Goal: Contribute content: Add original content to the website for others to see

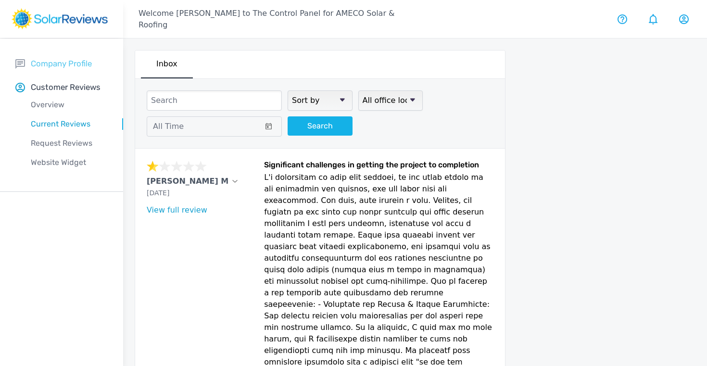
scroll to position [107, 0]
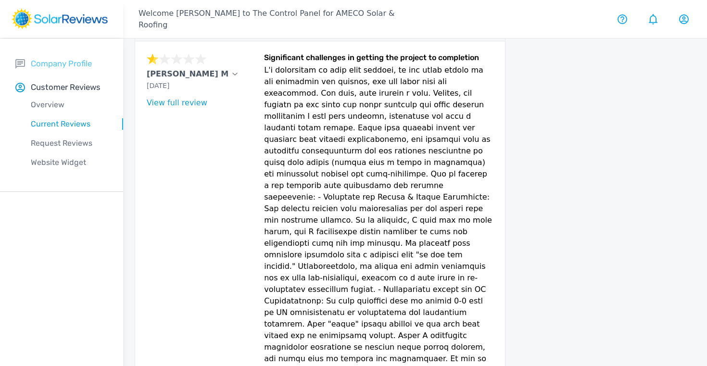
click at [55, 63] on p "Company Profile" at bounding box center [61, 64] width 61 height 12
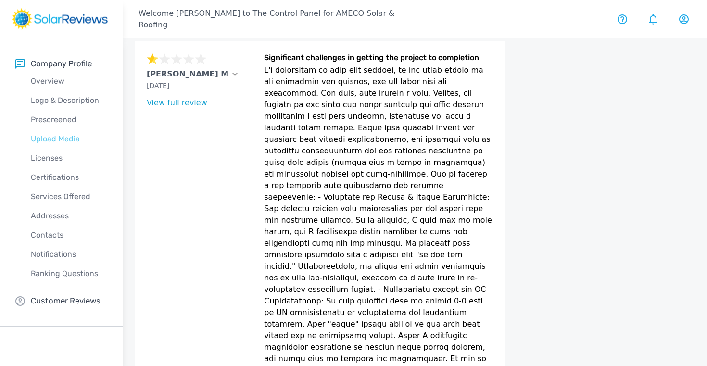
click at [52, 140] on p "Upload Media" at bounding box center [69, 139] width 108 height 12
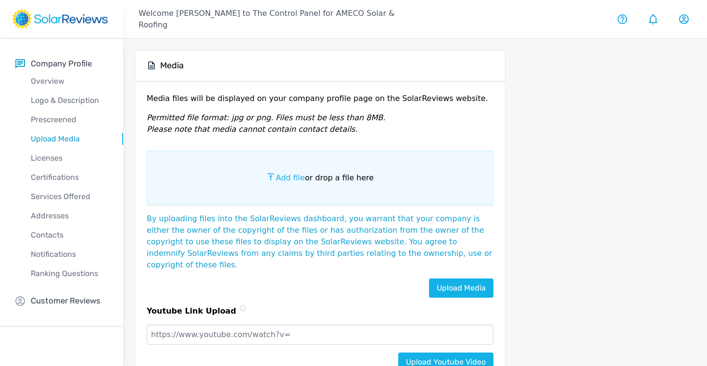
click at [294, 176] on span "Add file" at bounding box center [289, 177] width 29 height 9
click at [0, 0] on input "Add file or drop a file here" at bounding box center [0, 0] width 0 height 0
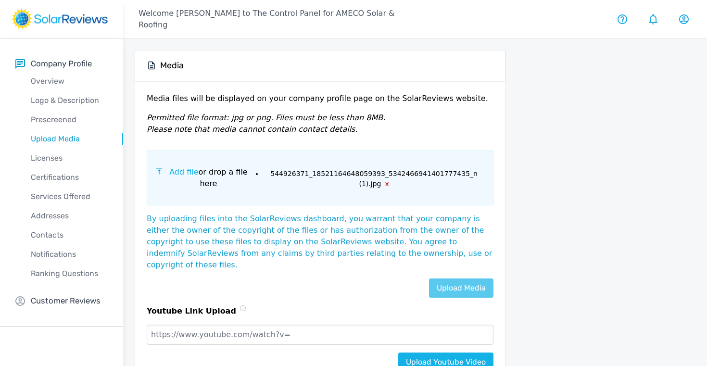
click at [460, 278] on link "Upload Media" at bounding box center [461, 287] width 64 height 19
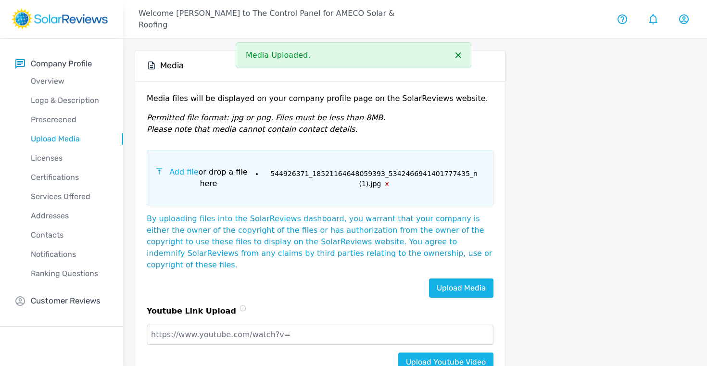
click at [185, 171] on span "Add file" at bounding box center [183, 171] width 29 height 9
click at [0, 0] on input "Add file or drop a file here" at bounding box center [0, 0] width 0 height 0
click at [454, 278] on link "Upload Media" at bounding box center [461, 287] width 64 height 19
